Goal: Task Accomplishment & Management: Use online tool/utility

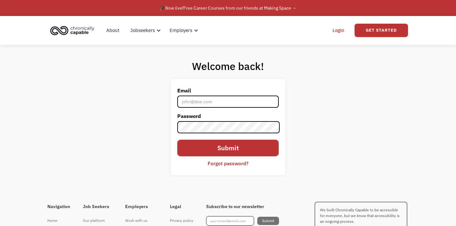
type input "[EMAIL_ADDRESS][DOMAIN_NAME]"
click at [212, 145] on input "Submit" at bounding box center [227, 148] width 101 height 17
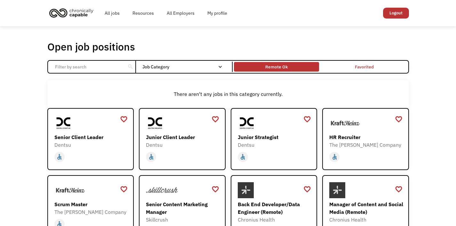
click at [272, 69] on div "Remote Ok" at bounding box center [276, 67] width 22 height 8
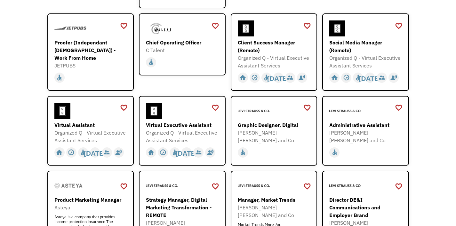
scroll to position [264, 0]
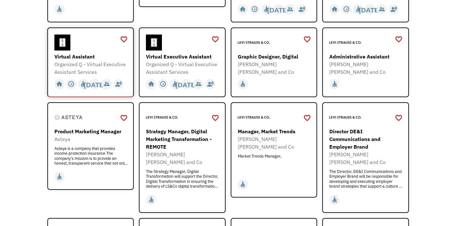
click at [92, 63] on div "Organized Q - Virtual Executive Assistant Services" at bounding box center [91, 67] width 74 height 15
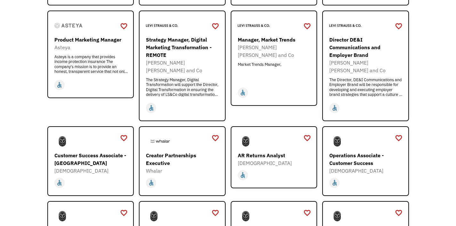
scroll to position [351, 0]
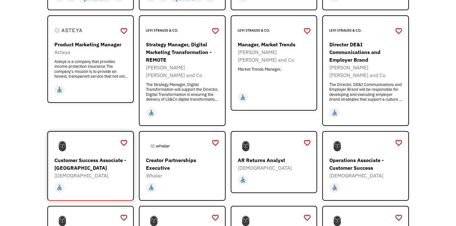
click at [86, 157] on div "Customer Success Associate - [GEOGRAPHIC_DATA]" at bounding box center [91, 164] width 74 height 15
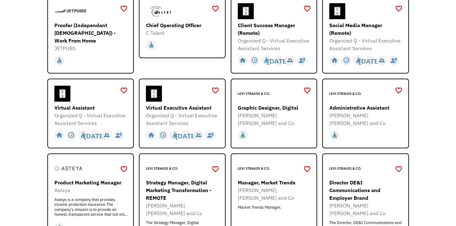
scroll to position [212, 0]
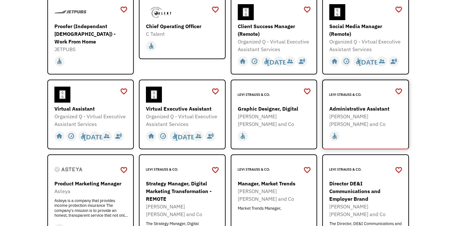
click at [373, 108] on div "Administrative Assistant" at bounding box center [366, 109] width 74 height 8
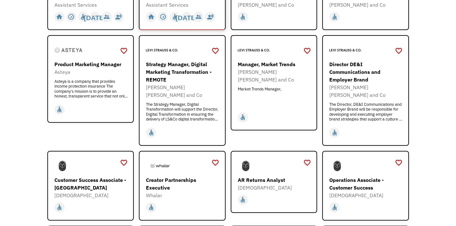
scroll to position [0, 0]
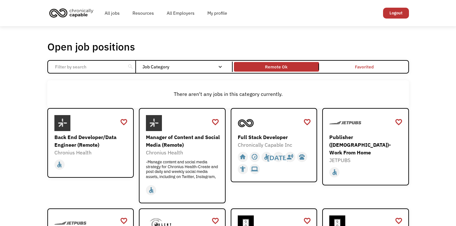
click at [93, 65] on input "Email Form" at bounding box center [86, 67] width 71 height 12
click input "Email Form" at bounding box center [0, 0] width 0 height 0
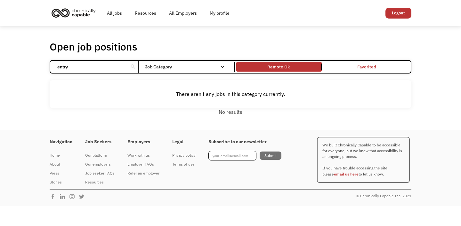
click at [105, 68] on input "entry" at bounding box center [88, 67] width 71 height 12
type input "entry level"
click input "Email Form" at bounding box center [0, 0] width 0 height 0
click at [271, 72] on link "Remote Ok" at bounding box center [279, 67] width 88 height 12
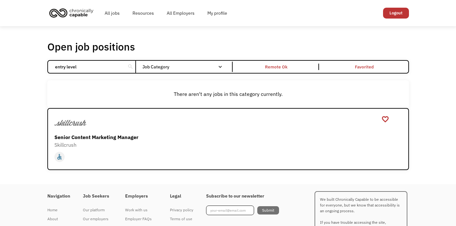
click at [220, 45] on div "Open job positions You have X liked items Search" at bounding box center [228, 46] width 362 height 13
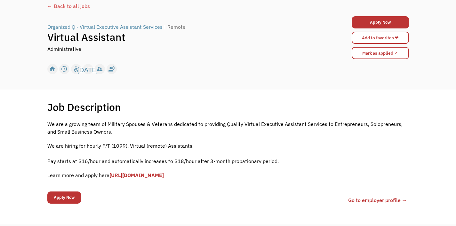
scroll to position [70, 0]
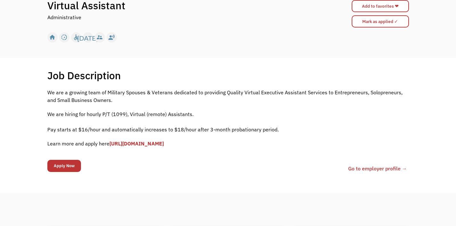
click at [164, 143] on link "[URL][DOMAIN_NAME]" at bounding box center [136, 144] width 54 height 6
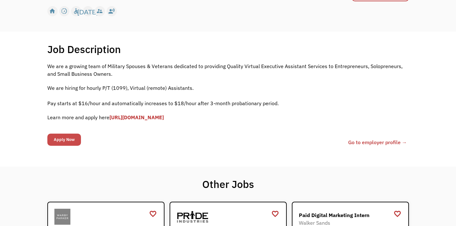
click at [60, 138] on input "Apply Now" at bounding box center [64, 140] width 34 height 12
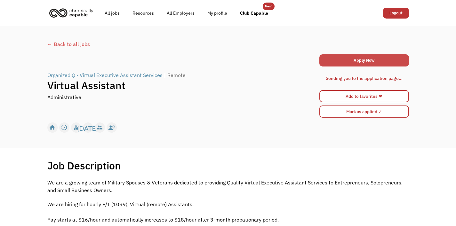
click at [355, 62] on link "Apply Now" at bounding box center [364, 60] width 90 height 12
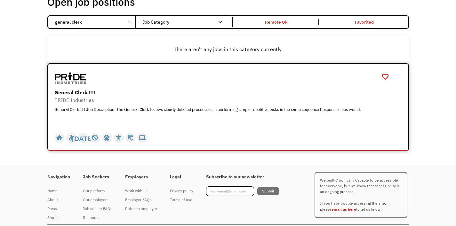
scroll to position [41, 0]
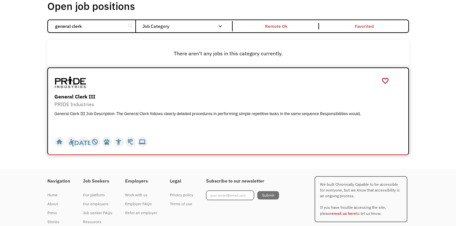
click at [154, 89] on div at bounding box center [228, 83] width 349 height 16
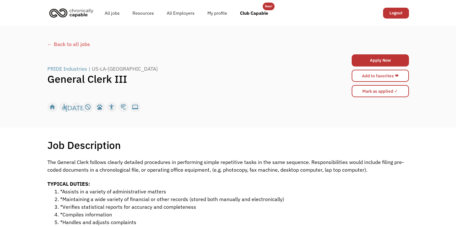
click at [70, 44] on div "← Back to all jobs" at bounding box center [228, 44] width 362 height 8
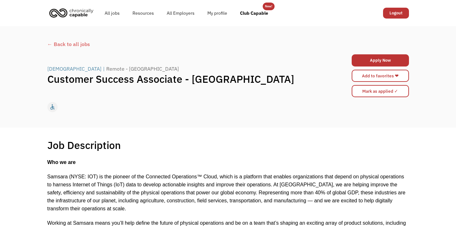
scroll to position [770, 0]
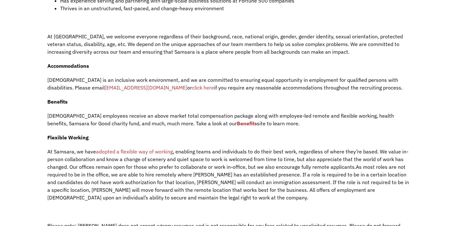
click at [238, 91] on div "At [GEOGRAPHIC_DATA], we welcome everyone regardless of their background, race,…" at bounding box center [228, 135] width 362 height 205
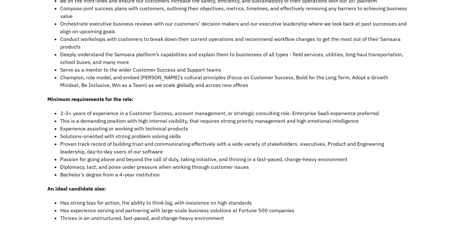
scroll to position [581, 0]
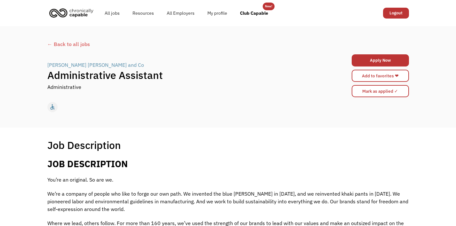
scroll to position [113, 0]
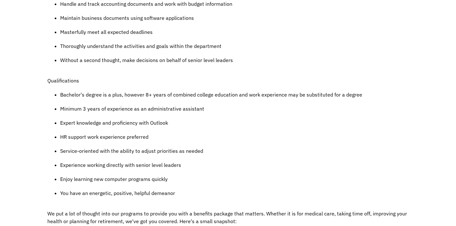
scroll to position [389, 0]
